Goal: Check status: Check status

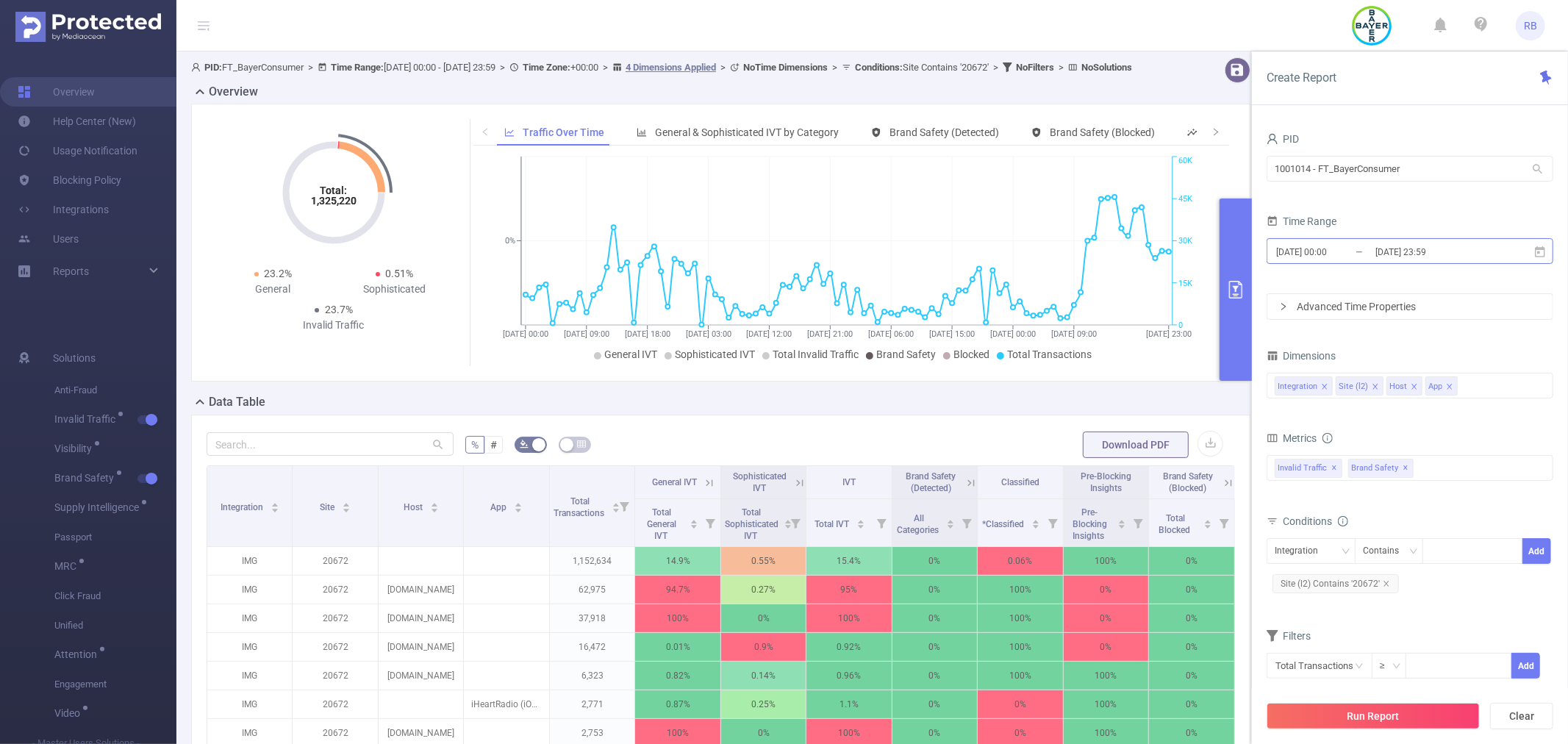
click at [1394, 248] on input "[DATE] 23:59" at bounding box center [1433, 251] width 119 height 20
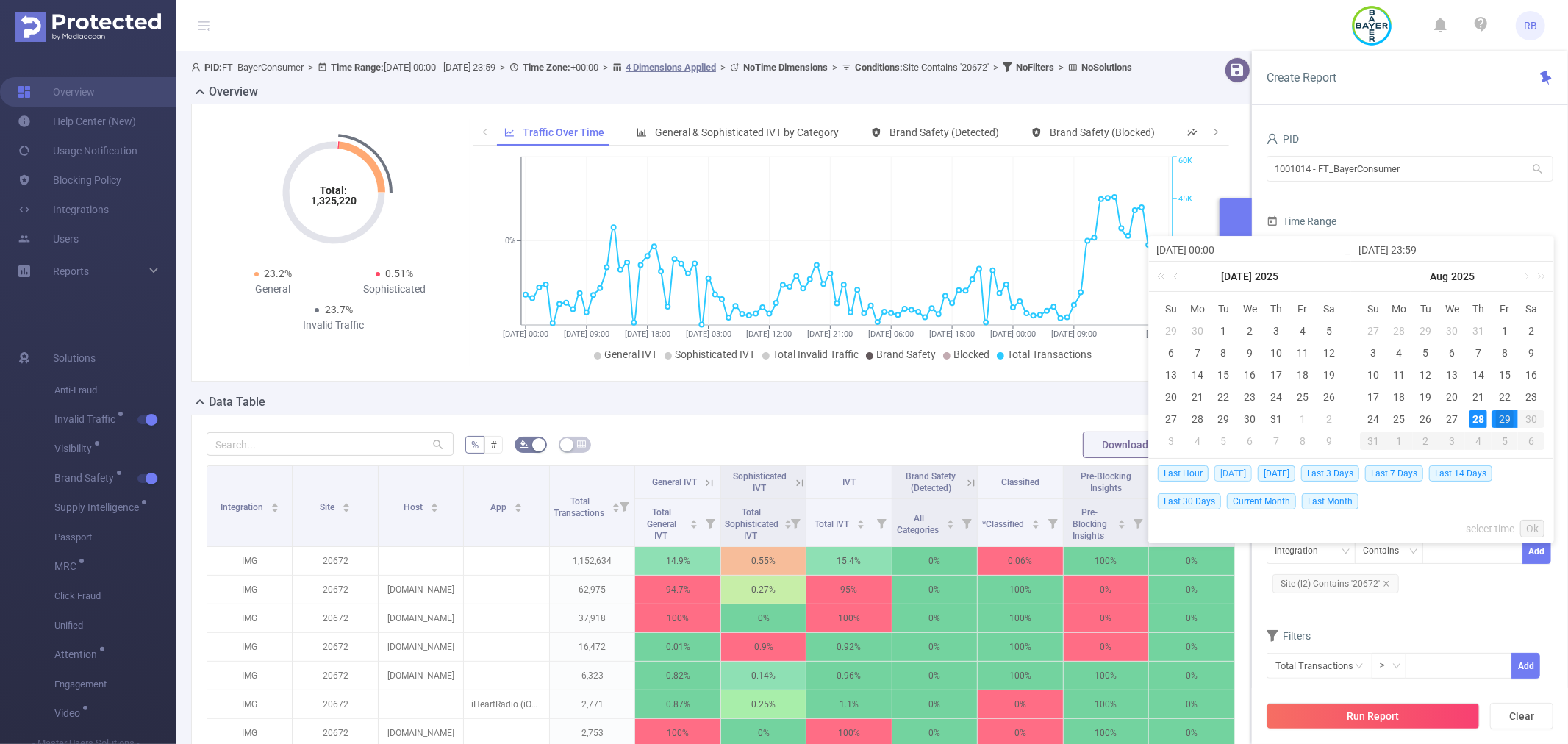
click at [1233, 474] on span "[DATE]" at bounding box center [1233, 473] width 38 height 16
type input "[DATE] 00:00"
type input "[DATE] 23:59"
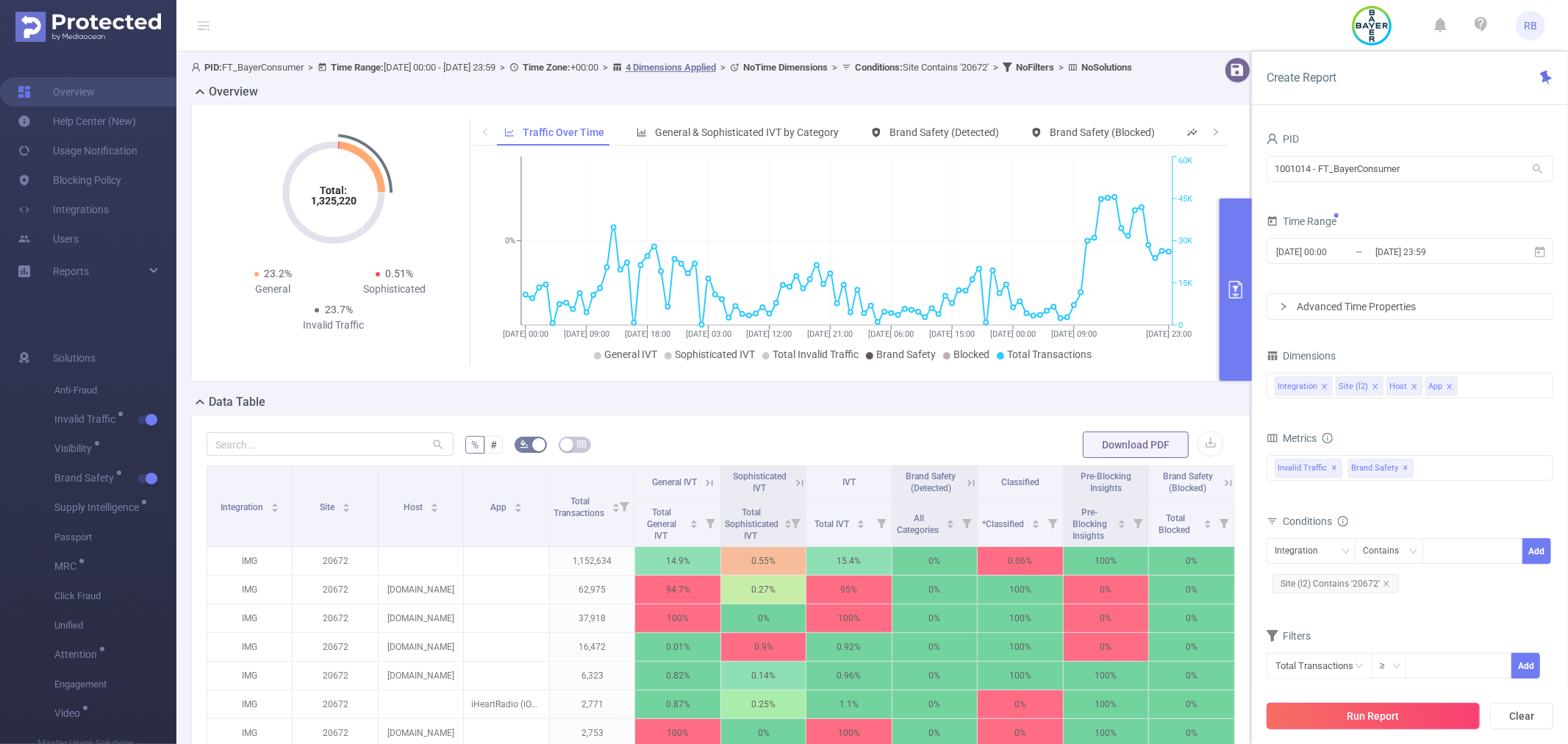
click at [1357, 718] on button "Run Report" at bounding box center [1373, 715] width 214 height 26
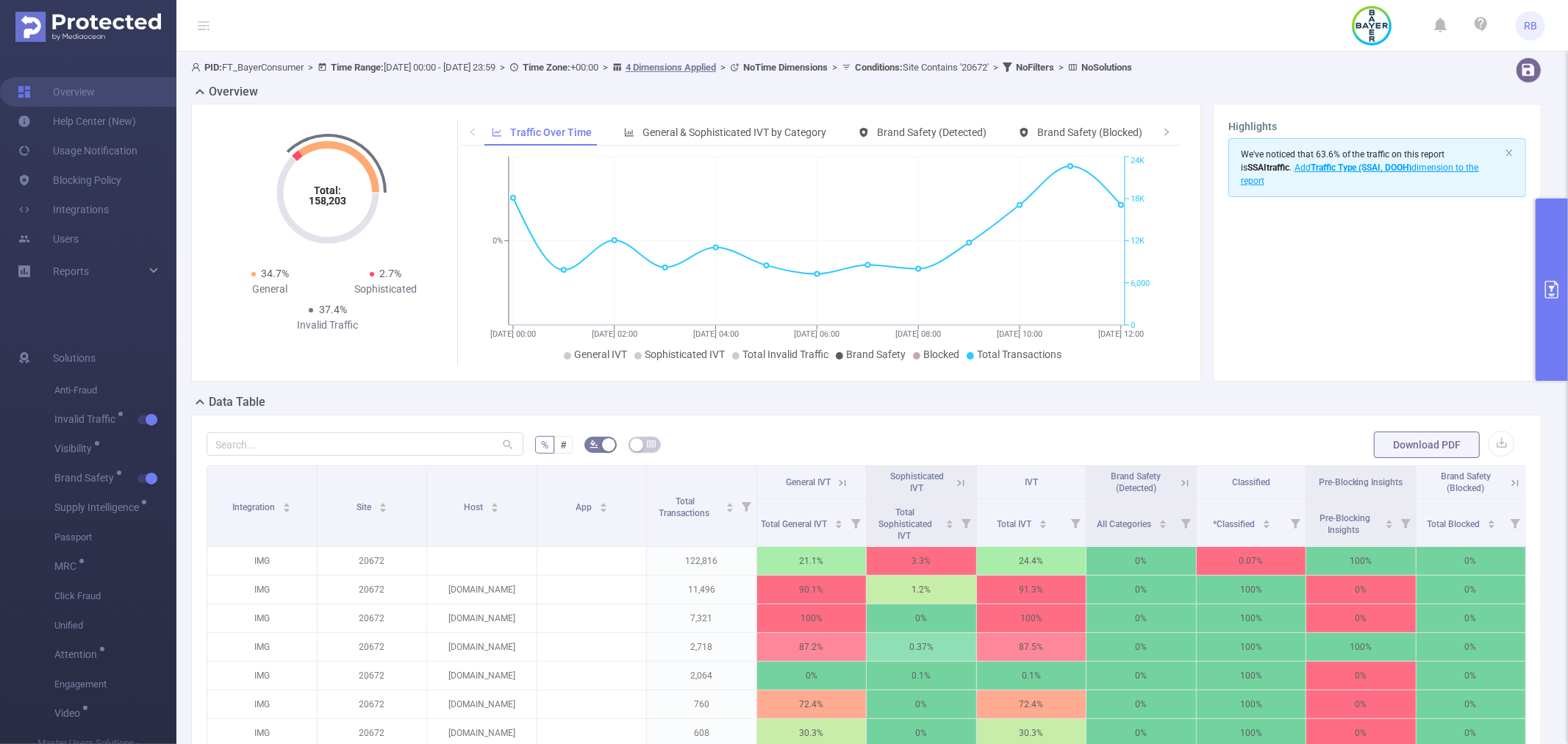
drag, startPoint x: 556, startPoint y: 338, endPoint x: 565, endPoint y: 343, distance: 10.3
click at [560, 340] on icon "[DATE] 00:00 [DATE] 02:00 [DATE] 04:00 [DATE] 06:00 [DATE] 08:00 [DATE] 10:00 […" at bounding box center [817, 260] width 712 height 213
click at [581, 350] on span "General IVT" at bounding box center [600, 354] width 53 height 12
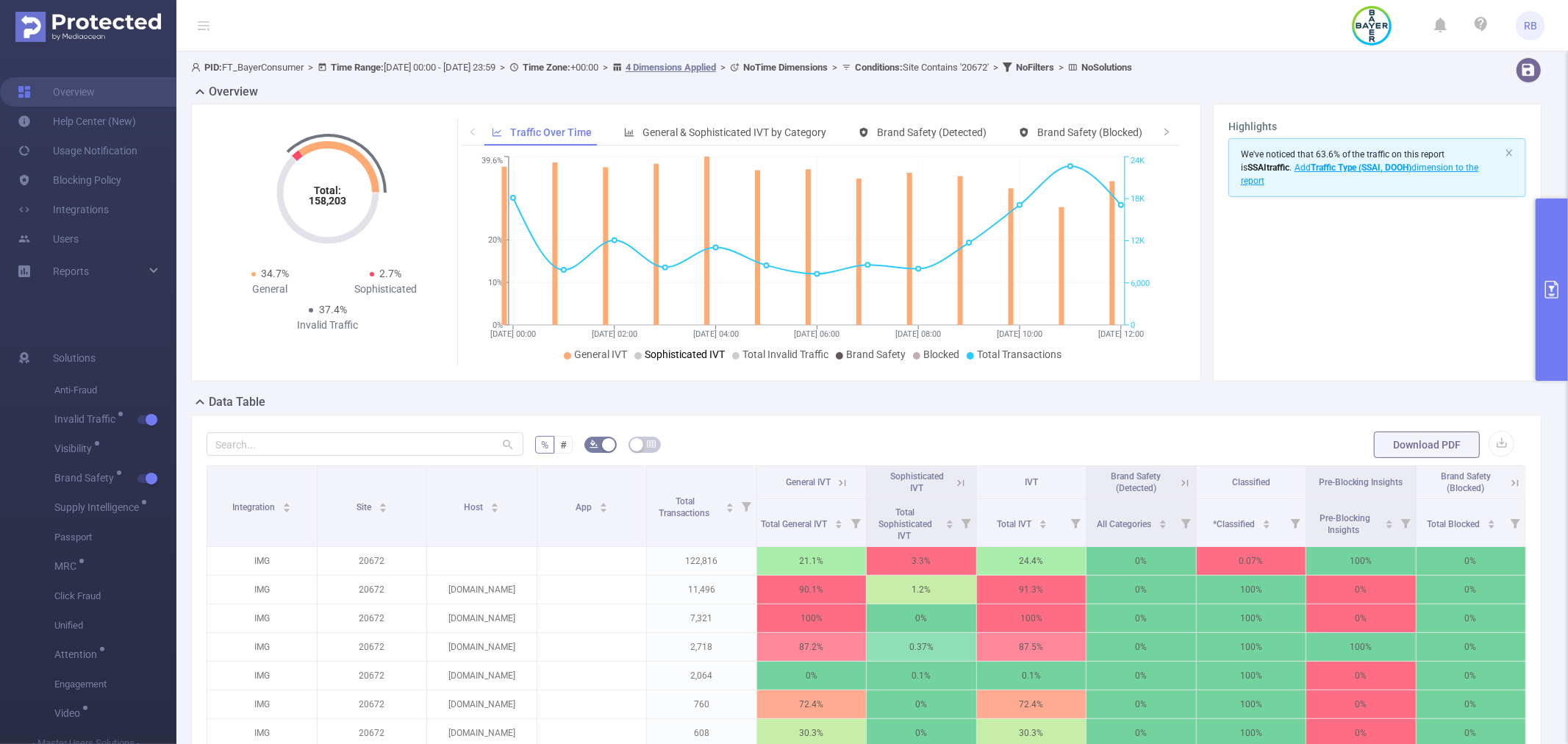
click at [654, 353] on span "Sophisticated IVT" at bounding box center [685, 354] width 80 height 12
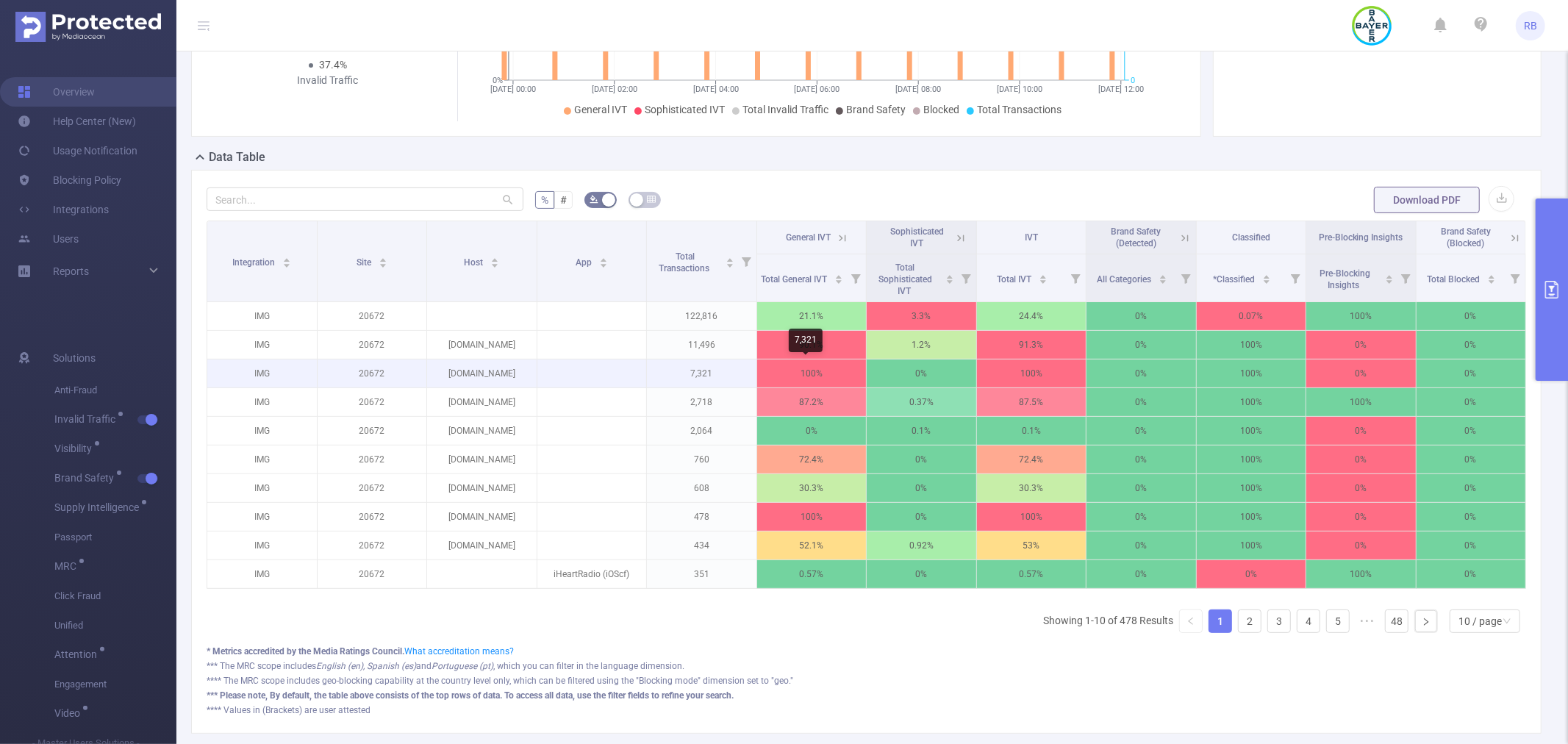
scroll to position [82, 0]
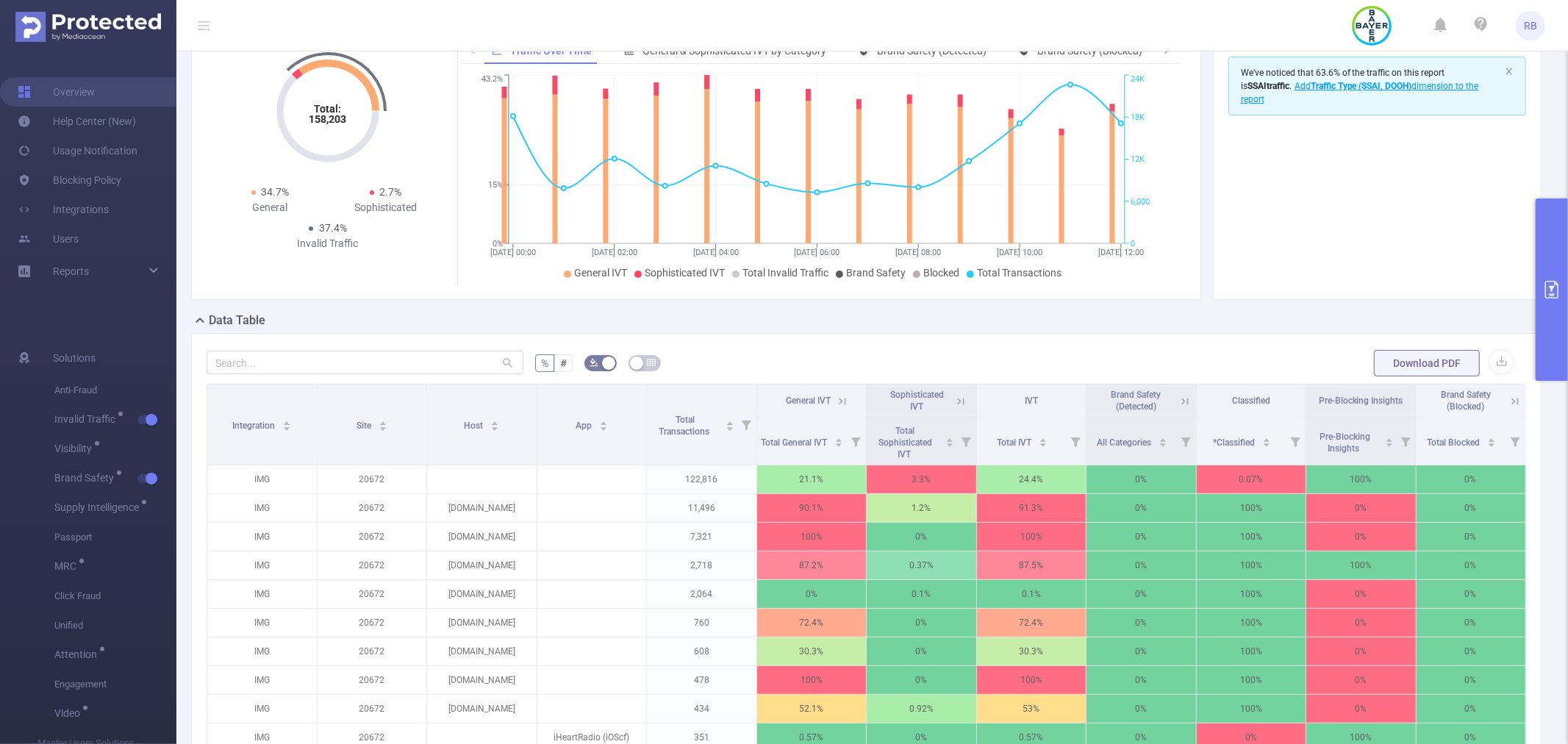
click at [840, 402] on icon at bounding box center [843, 400] width 7 height 7
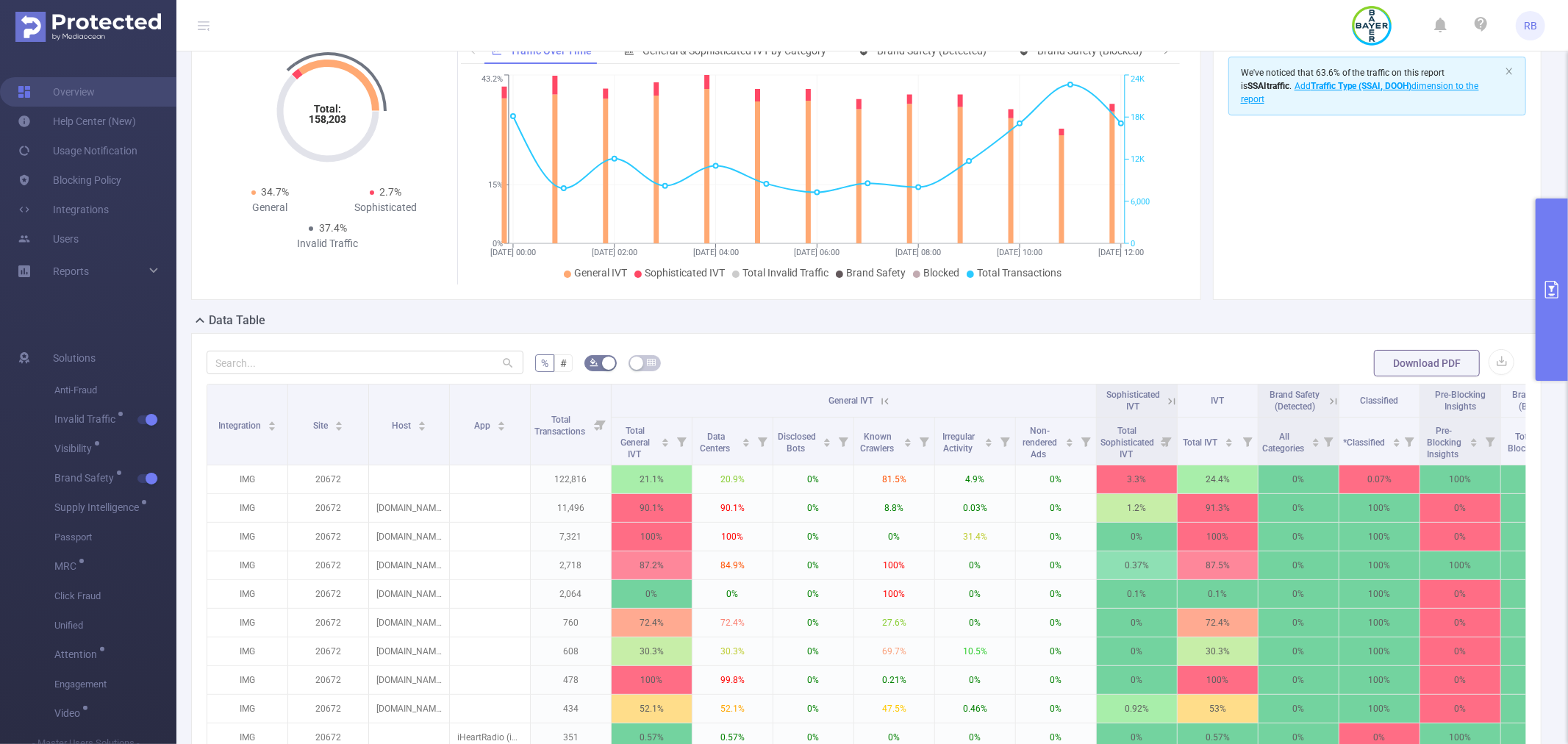
click at [1567, 300] on button "primary" at bounding box center [1551, 289] width 33 height 182
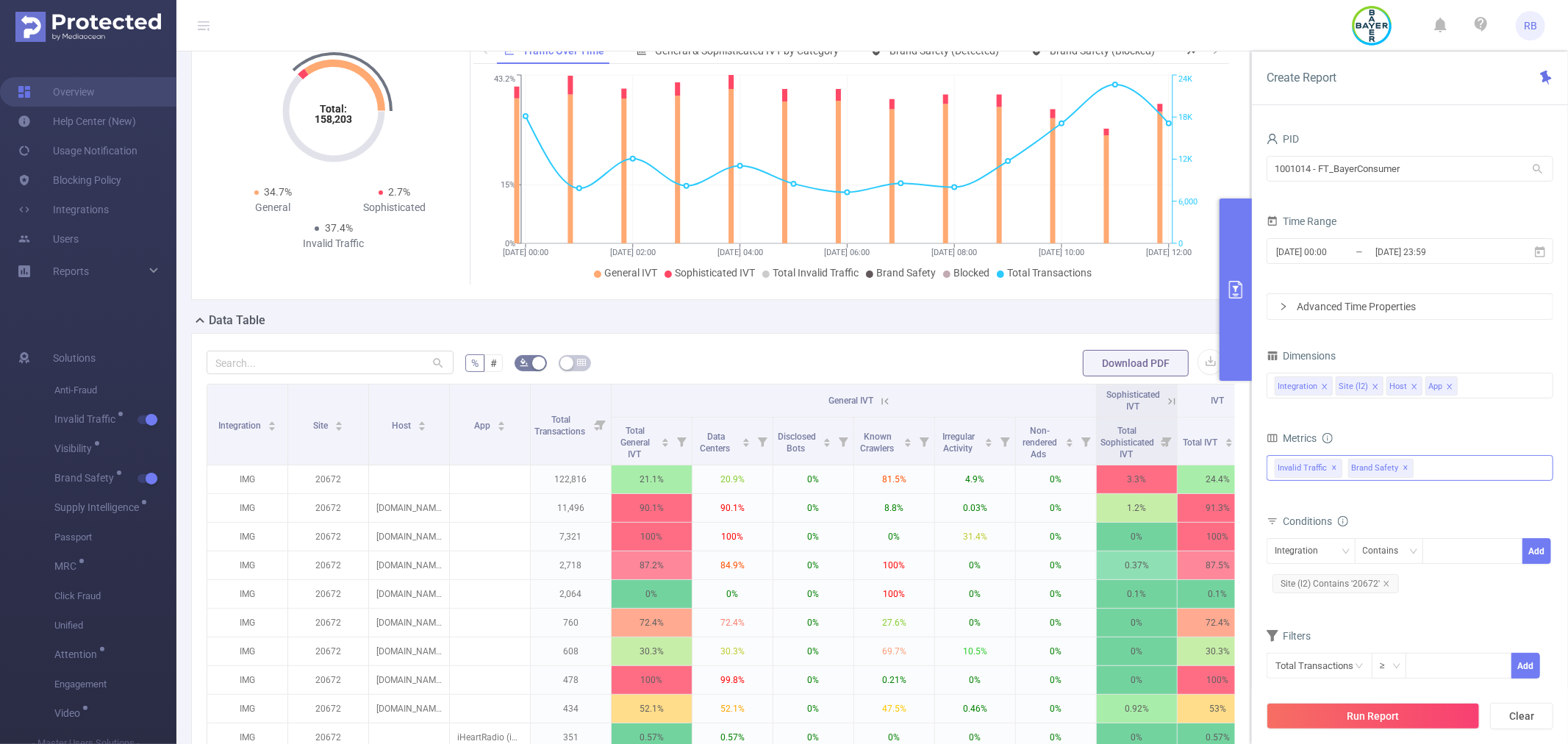
click at [1456, 469] on div "Invalid Traffic ✕ Brand Safety ✕" at bounding box center [1410, 468] width 287 height 26
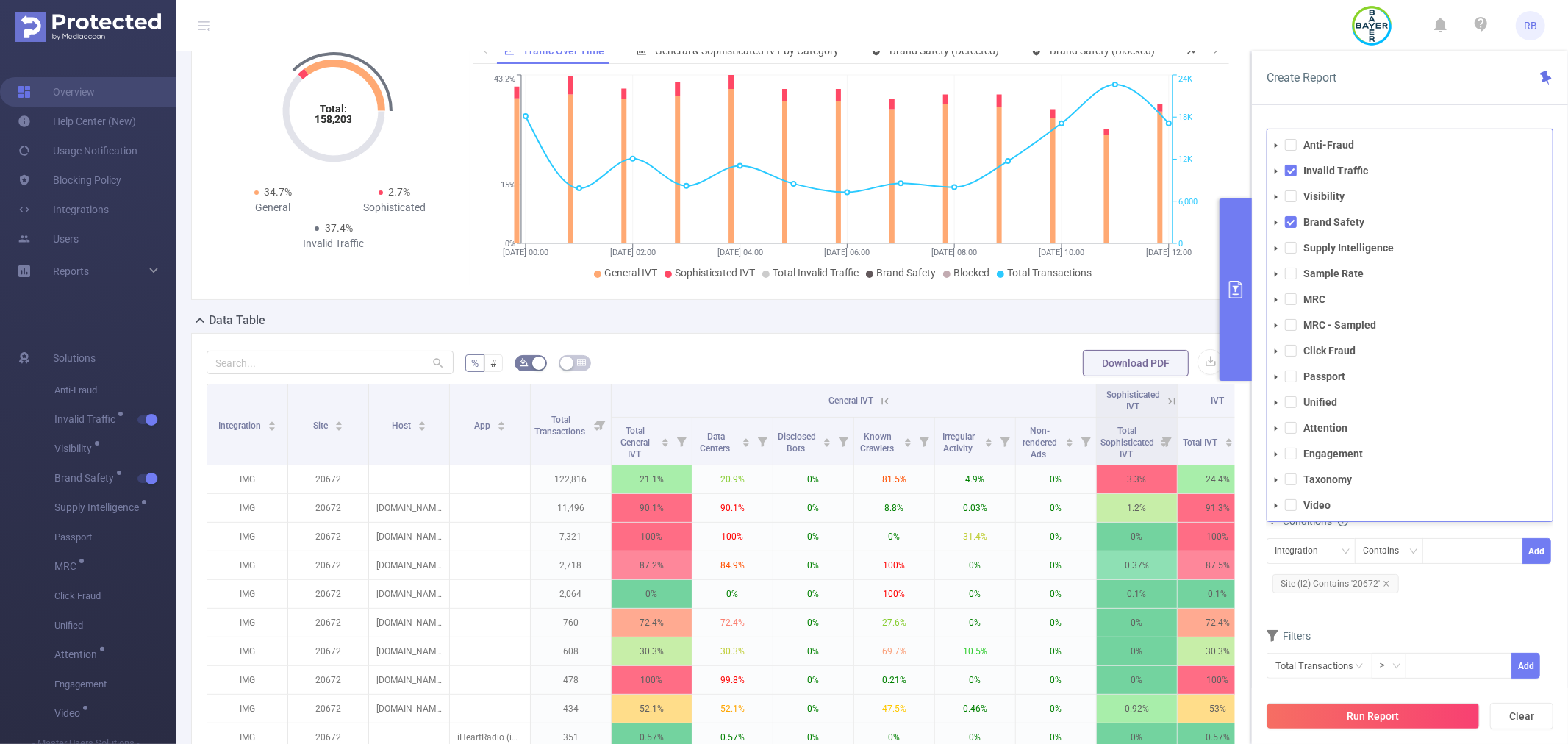
click at [1471, 633] on div "Filters" at bounding box center [1410, 637] width 287 height 24
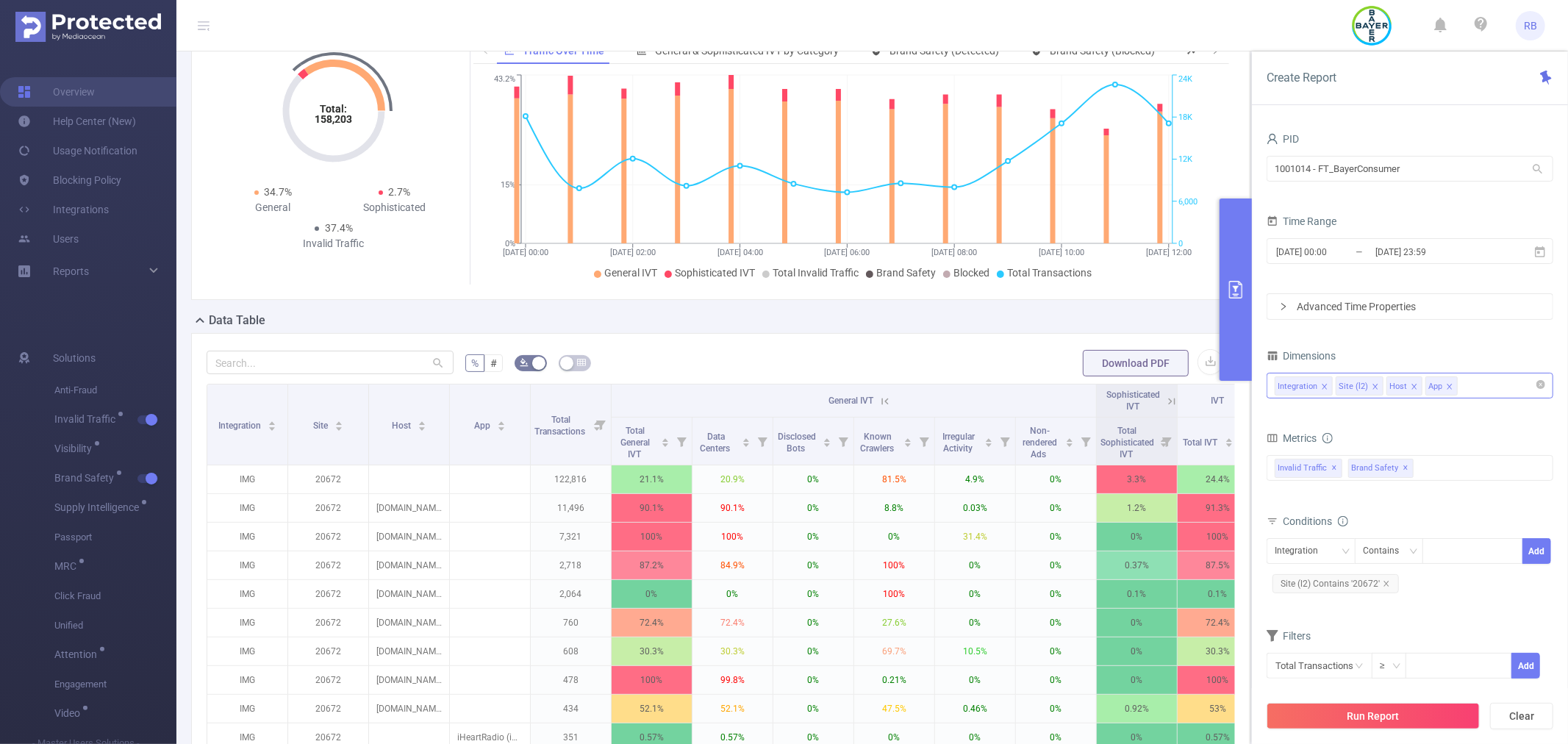
click at [1479, 380] on div "Integration Site (l2) Host App" at bounding box center [1410, 385] width 270 height 24
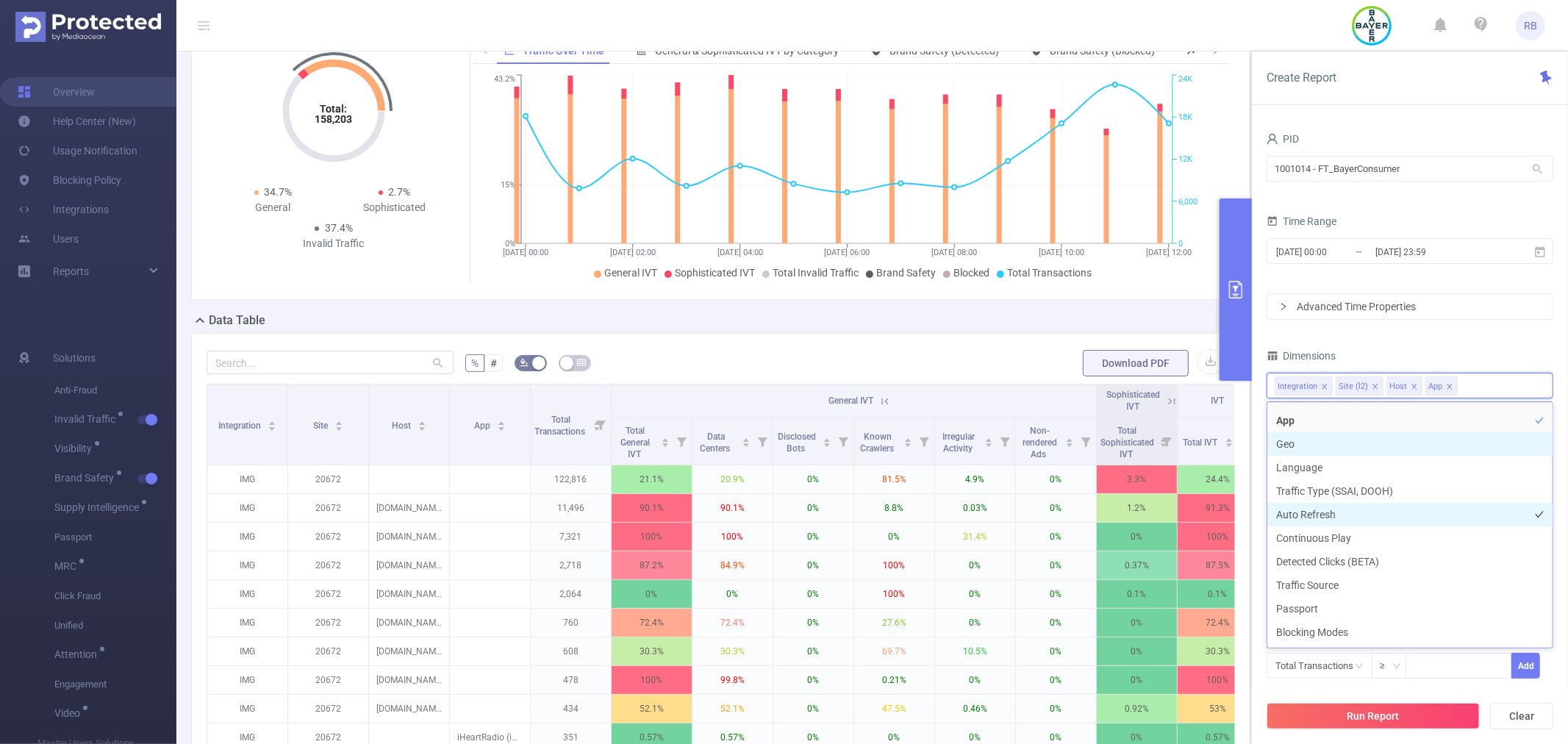
scroll to position [419, 0]
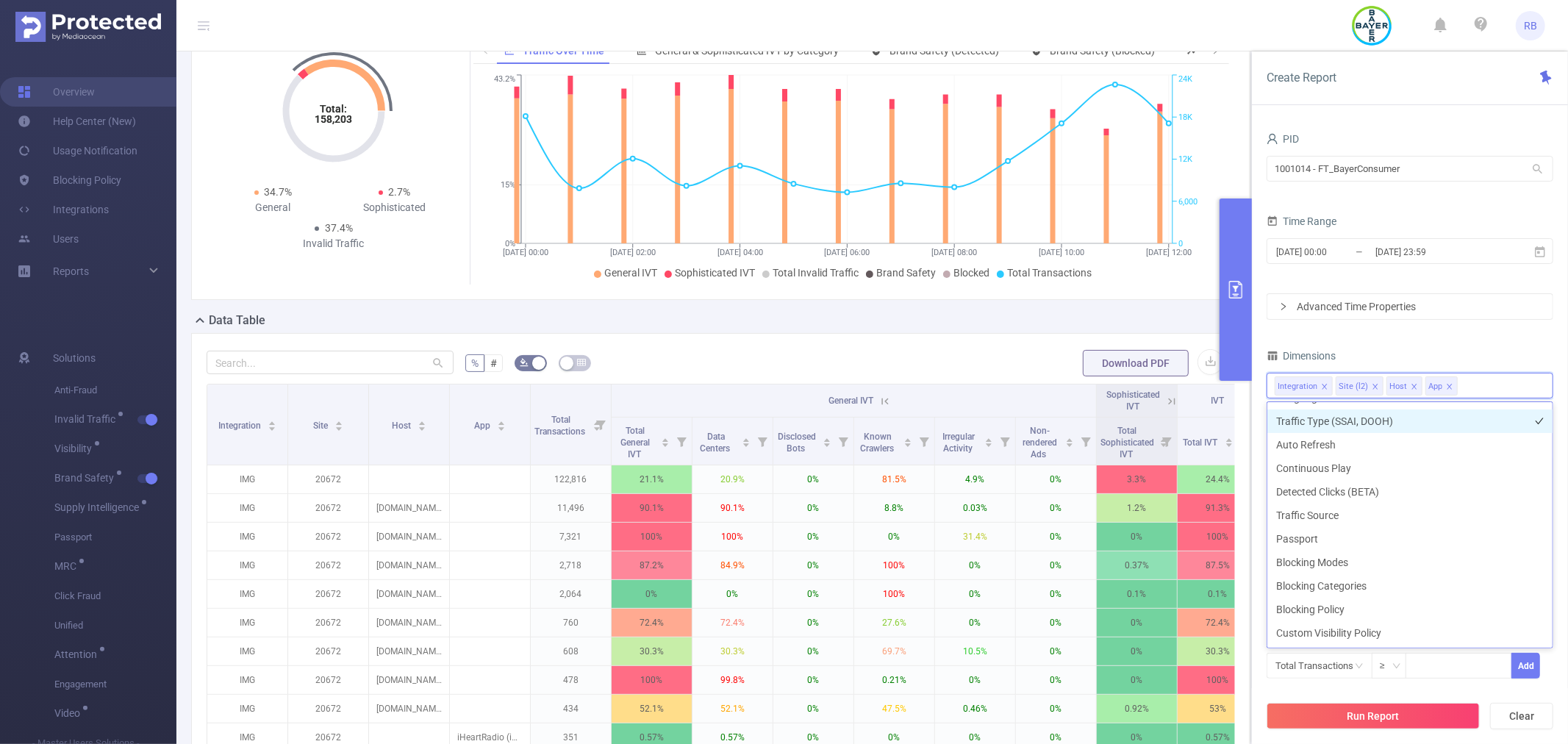
click at [1343, 426] on li "Traffic Type (SSAI, DOOH)" at bounding box center [1410, 421] width 285 height 23
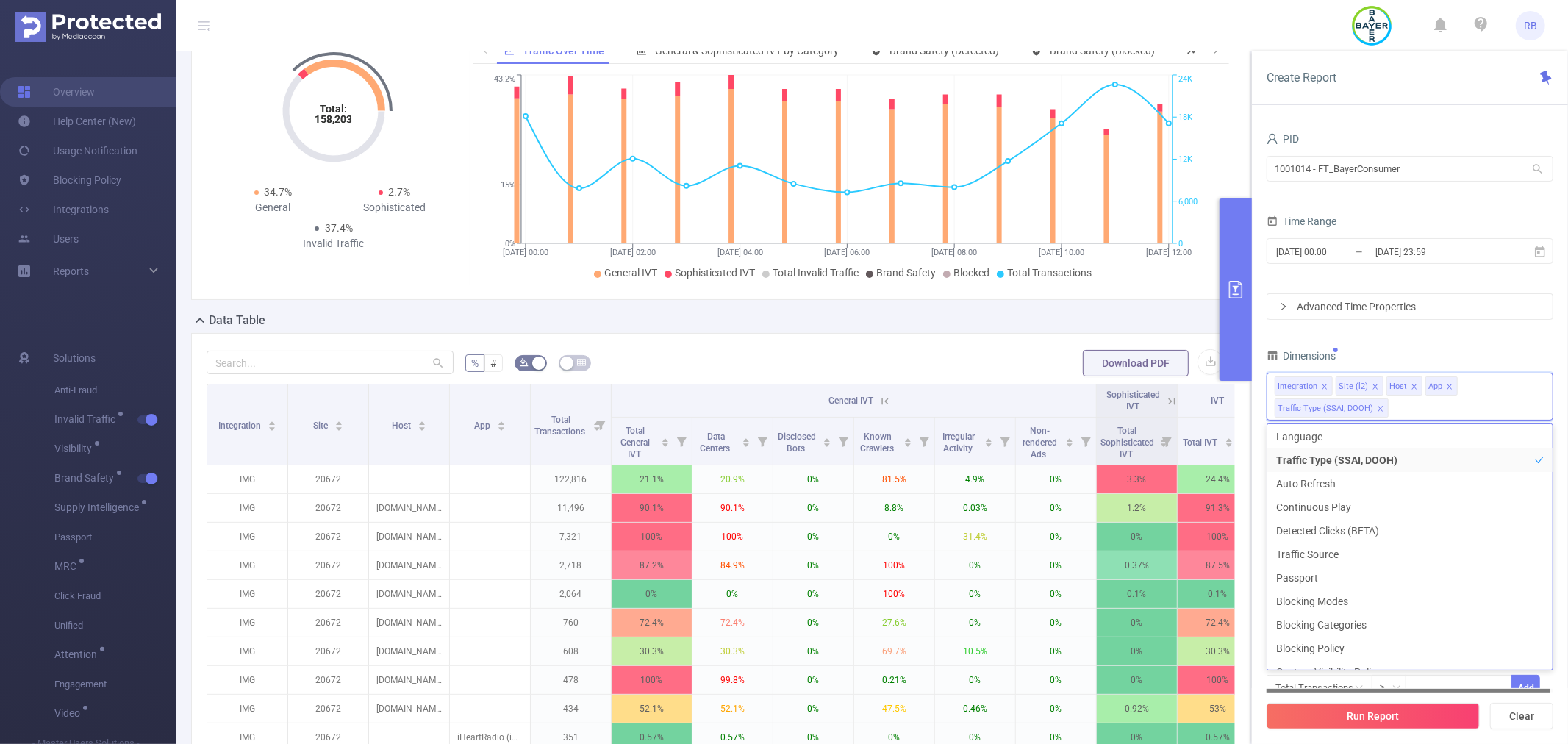
scroll to position [416, 0]
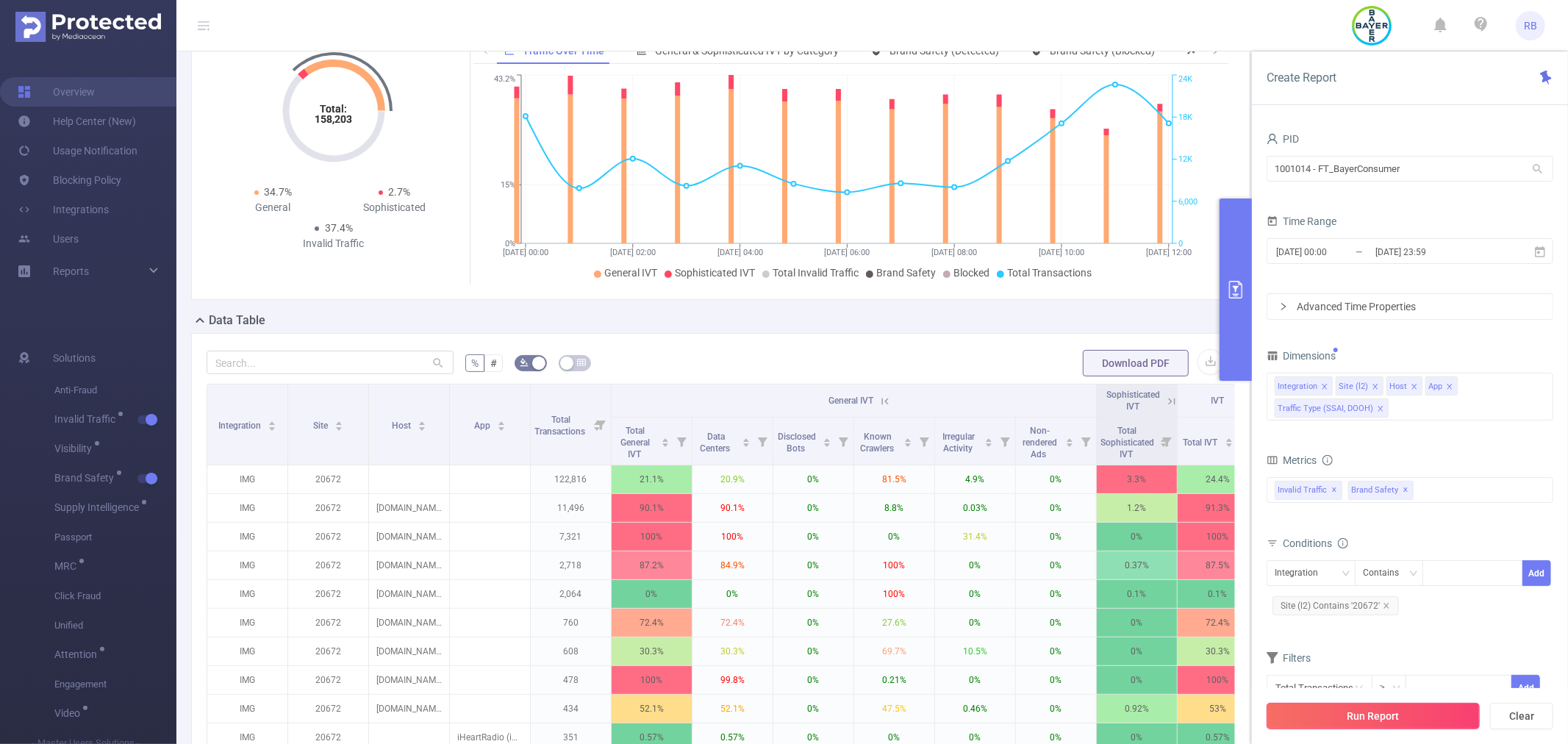
click at [1375, 709] on button "Run Report" at bounding box center [1373, 715] width 214 height 26
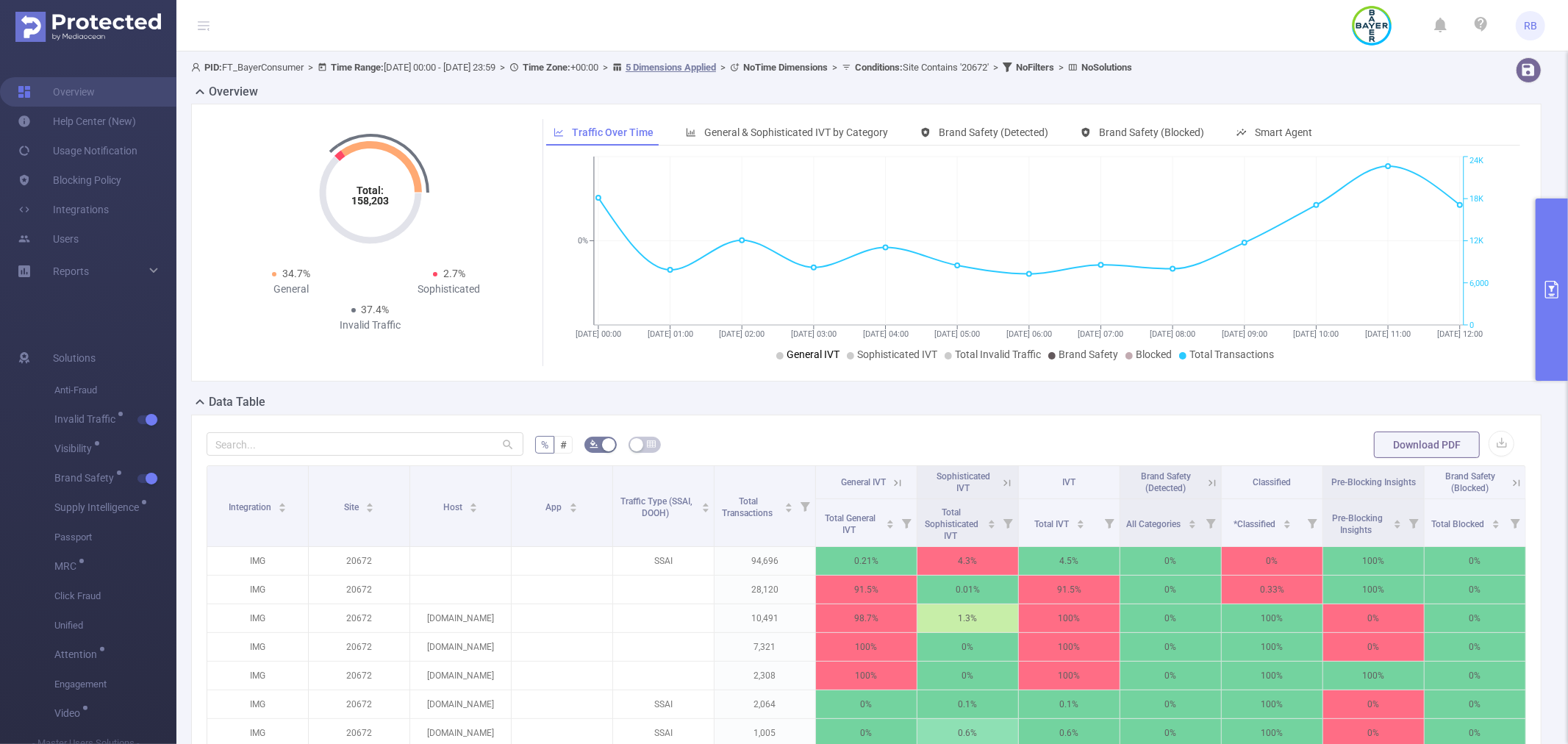
click at [812, 353] on span "General IVT" at bounding box center [813, 354] width 53 height 12
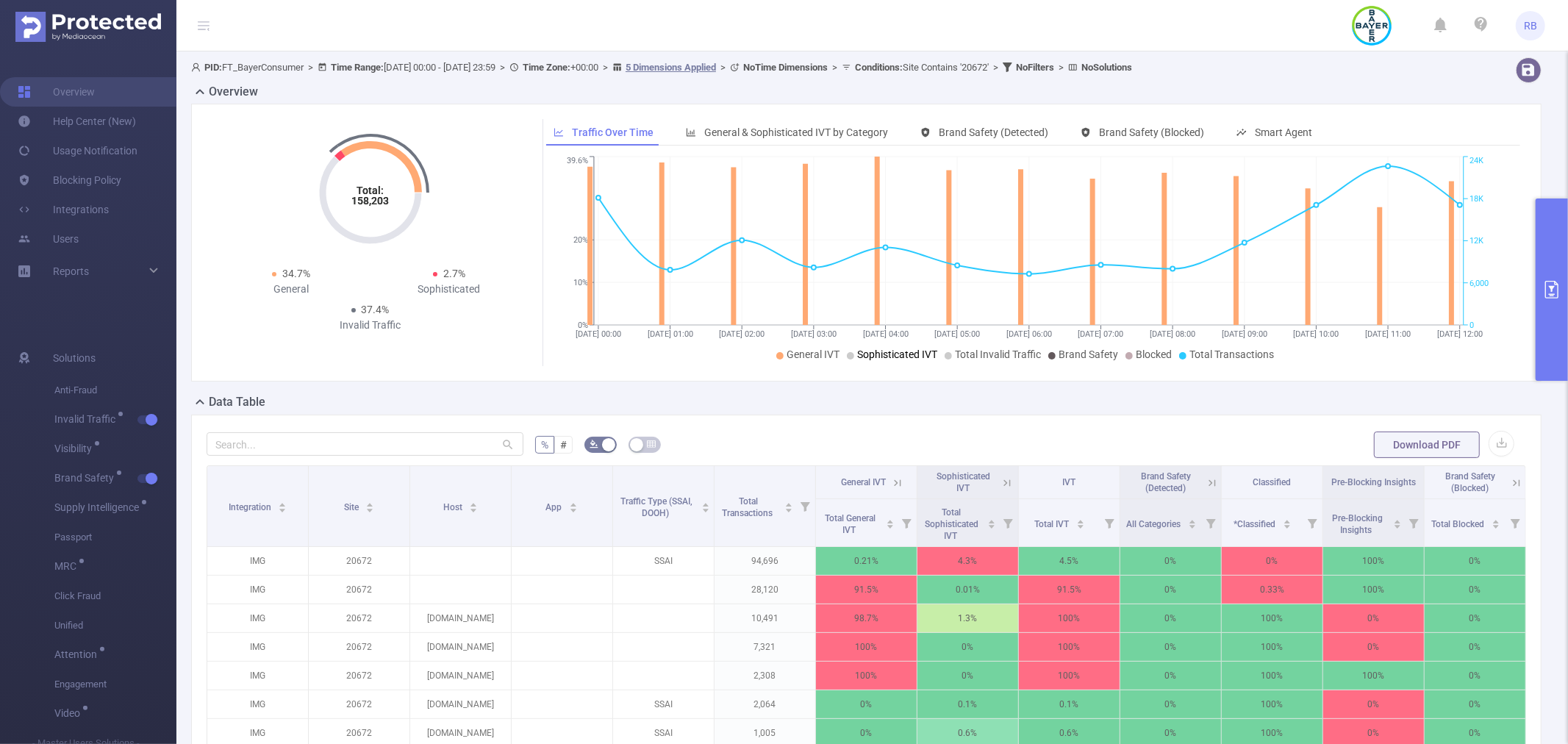
click at [857, 356] on span "Sophisticated IVT" at bounding box center [897, 354] width 80 height 12
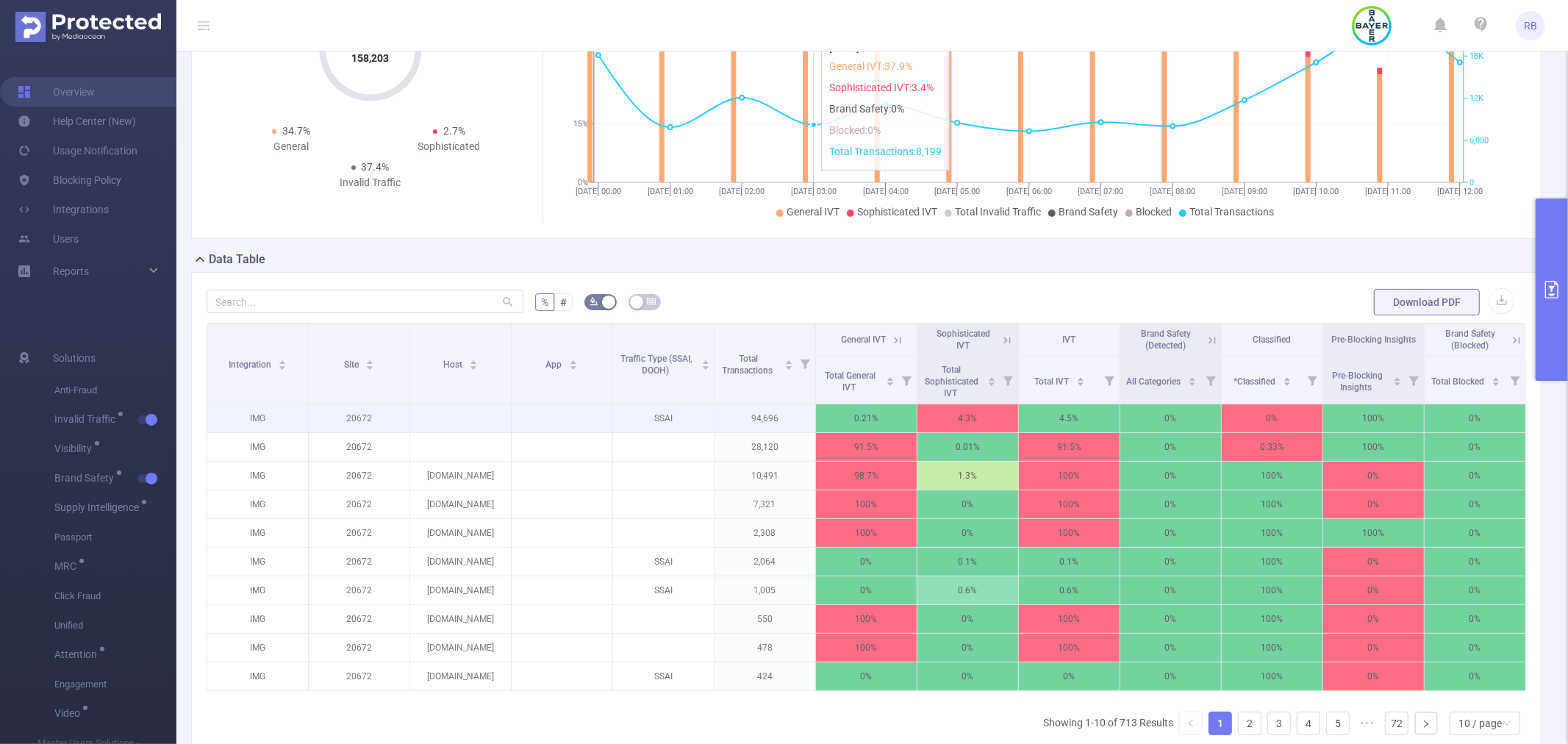
scroll to position [244, 0]
